Goal: Task Accomplishment & Management: Use online tool/utility

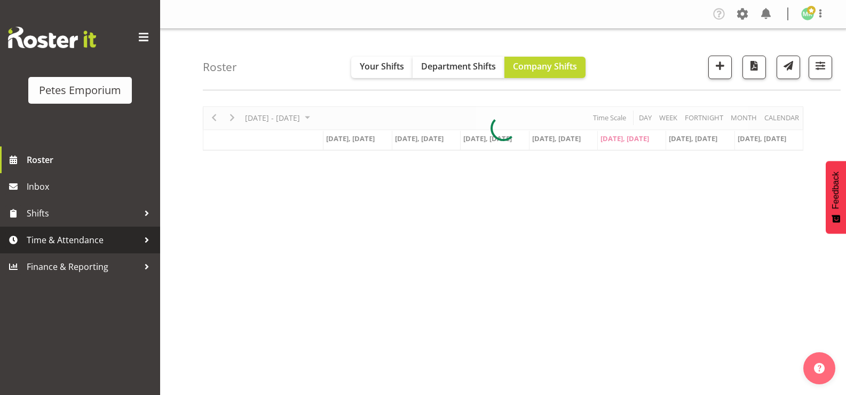
click at [53, 235] on span "Time & Attendance" at bounding box center [83, 240] width 112 height 16
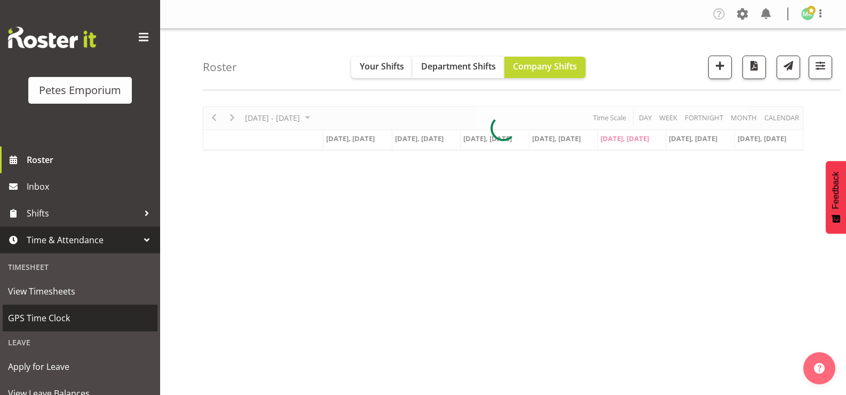
click at [58, 314] on span "GPS Time Clock" at bounding box center [80, 318] width 144 height 16
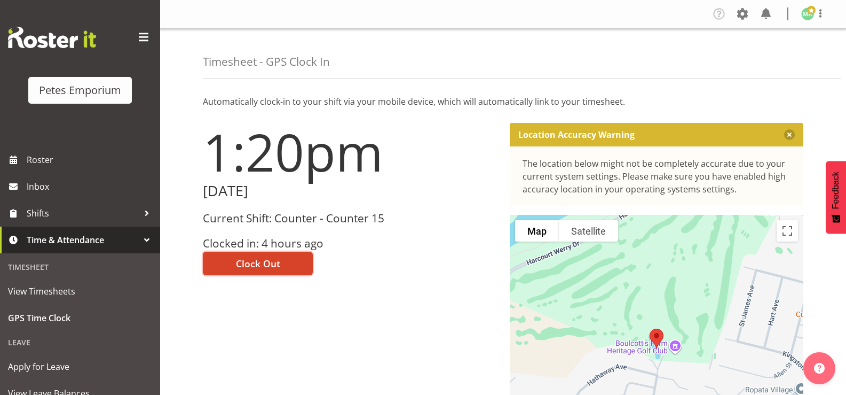
click at [261, 262] on span "Clock Out" at bounding box center [258, 263] width 44 height 14
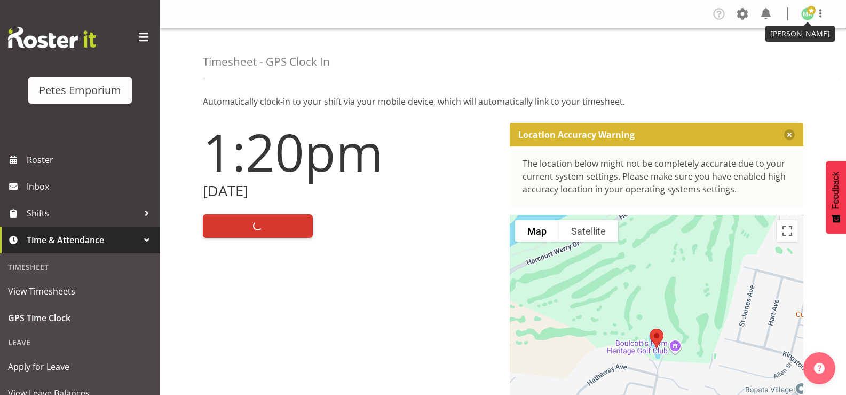
click at [813, 14] on span at bounding box center [811, 10] width 9 height 9
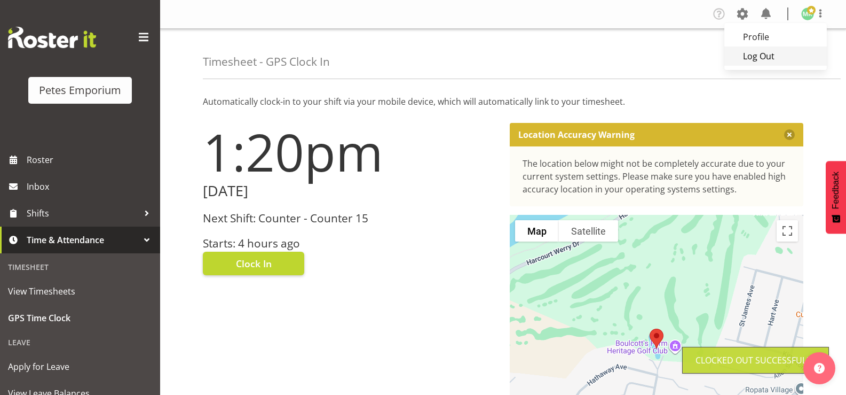
click at [758, 56] on link "Log Out" at bounding box center [776, 55] width 103 height 19
